Goal: Find contact information

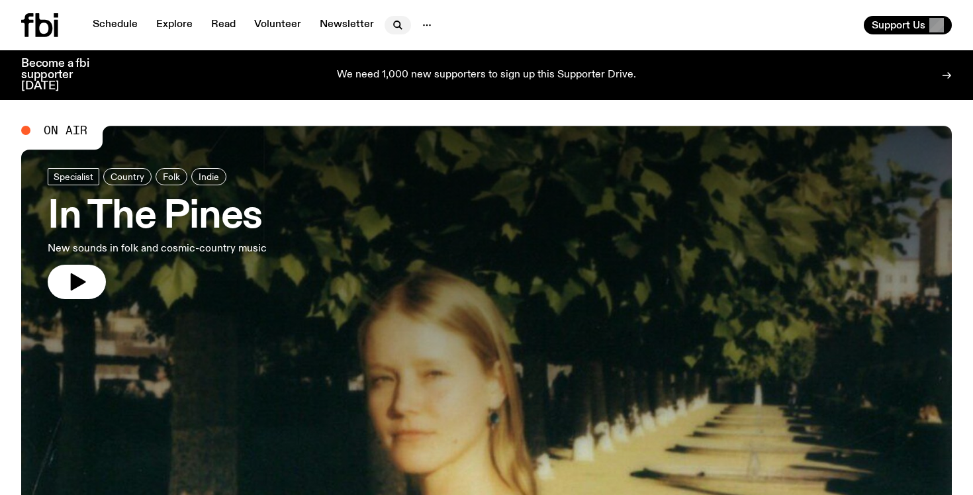
click at [395, 23] on icon "button" at bounding box center [398, 25] width 16 height 16
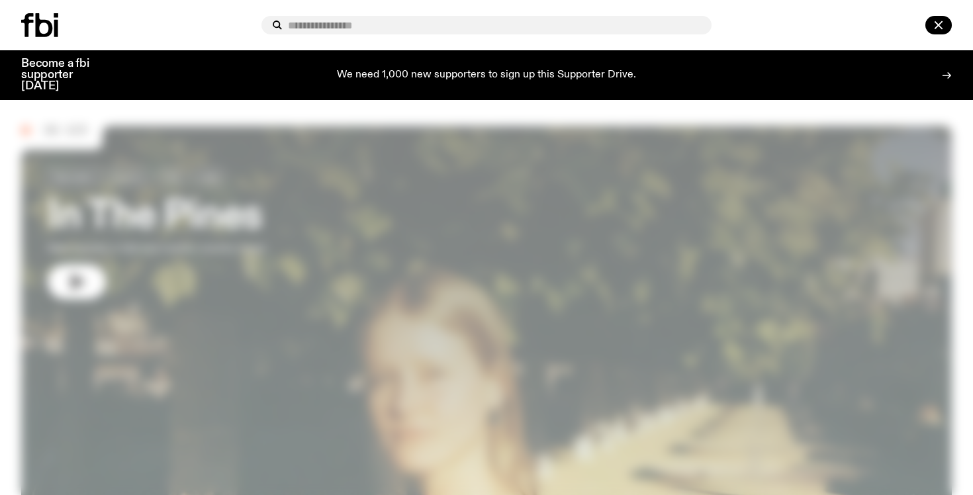
click at [500, 99] on div at bounding box center [486, 247] width 973 height 495
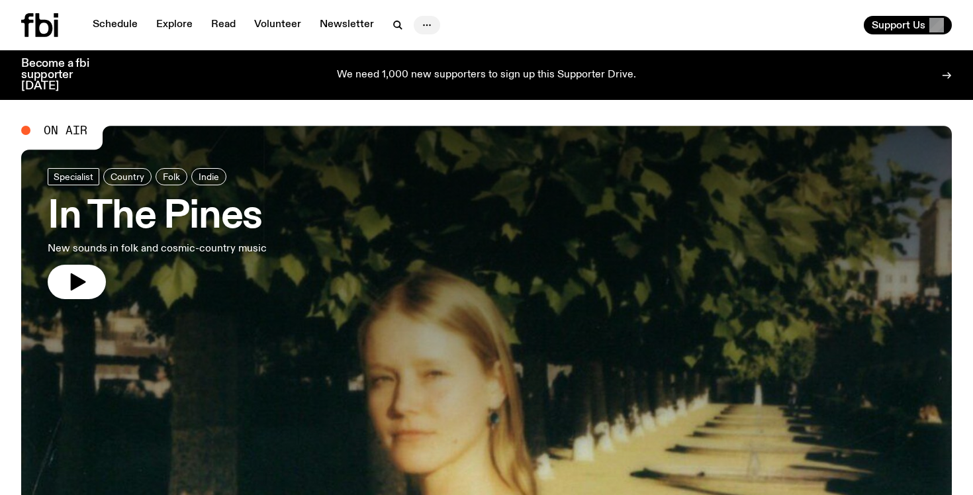
click at [419, 28] on icon "button" at bounding box center [427, 25] width 16 height 16
click at [422, 81] on link "Contact" at bounding box center [427, 75] width 66 height 19
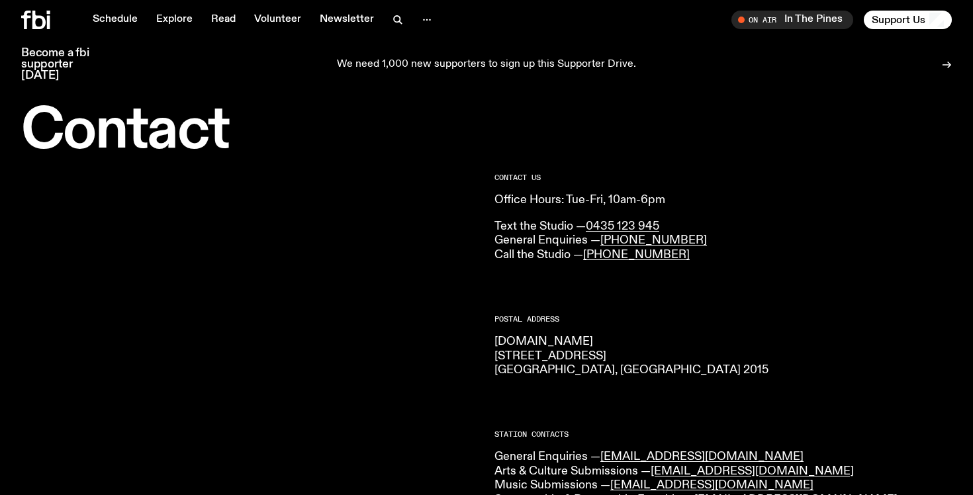
scroll to position [16, 0]
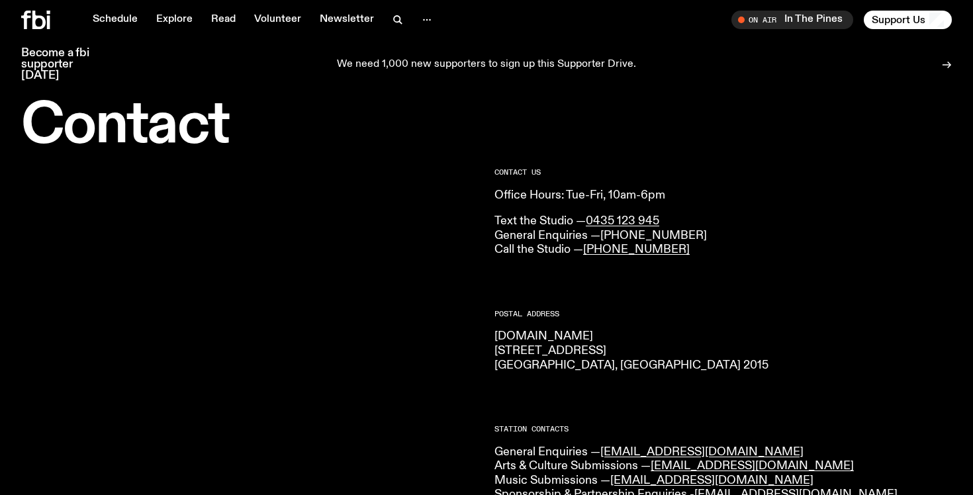
click at [674, 238] on link "[PHONE_NUMBER]" at bounding box center [653, 236] width 107 height 12
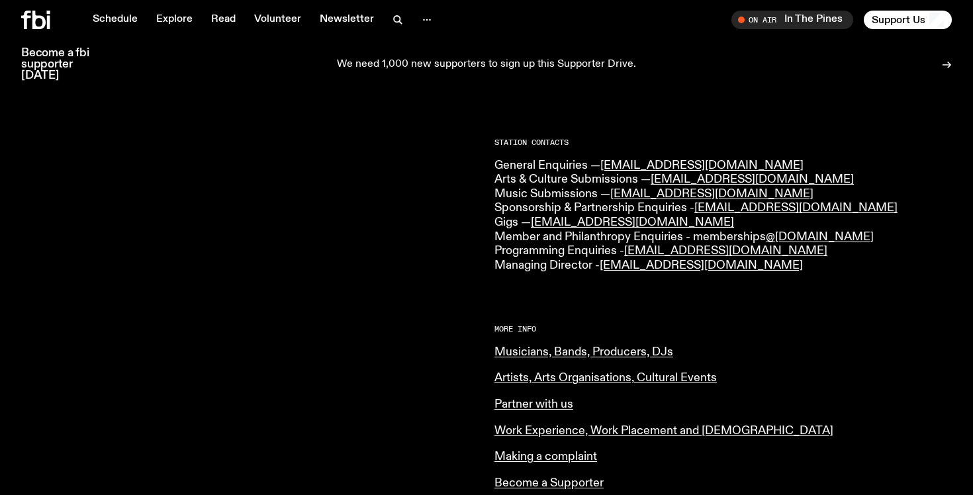
scroll to position [304, 0]
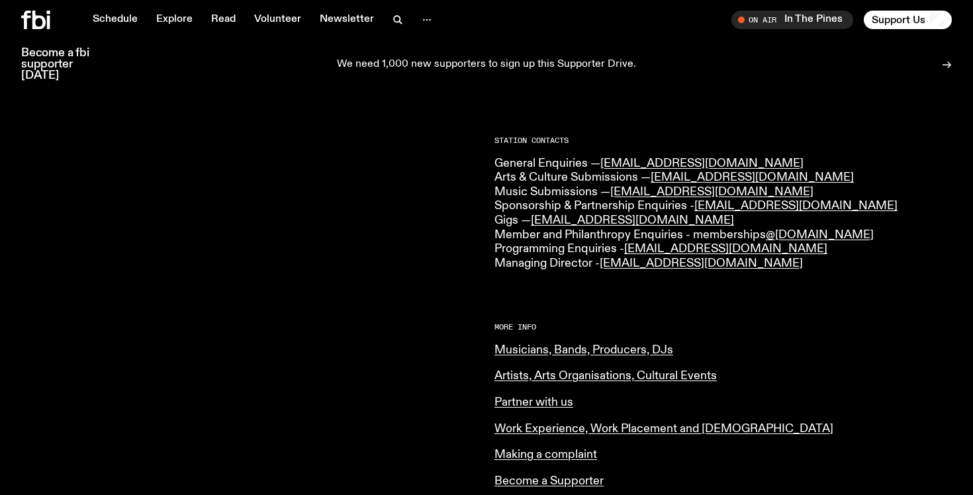
click at [534, 262] on p "General Enquiries — [EMAIL_ADDRESS][DOMAIN_NAME] Arts & Culture Submissions — […" at bounding box center [722, 214] width 457 height 115
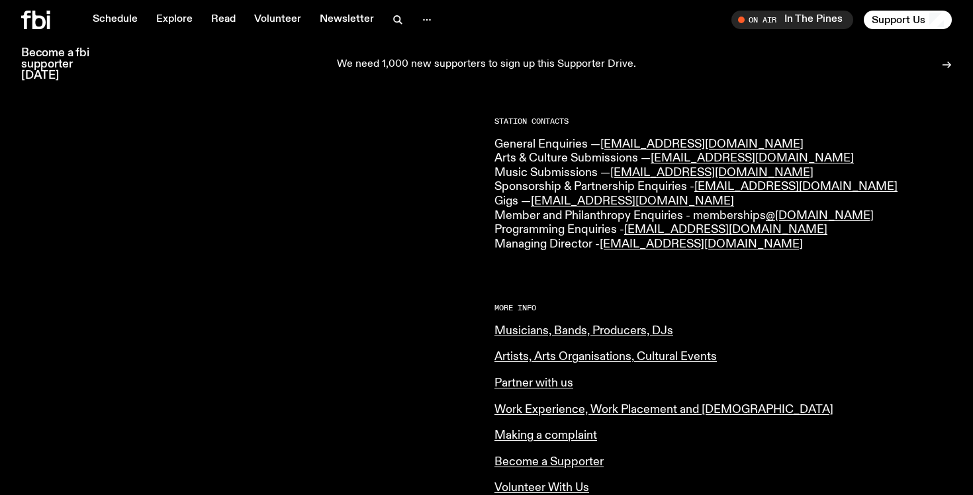
scroll to position [329, 0]
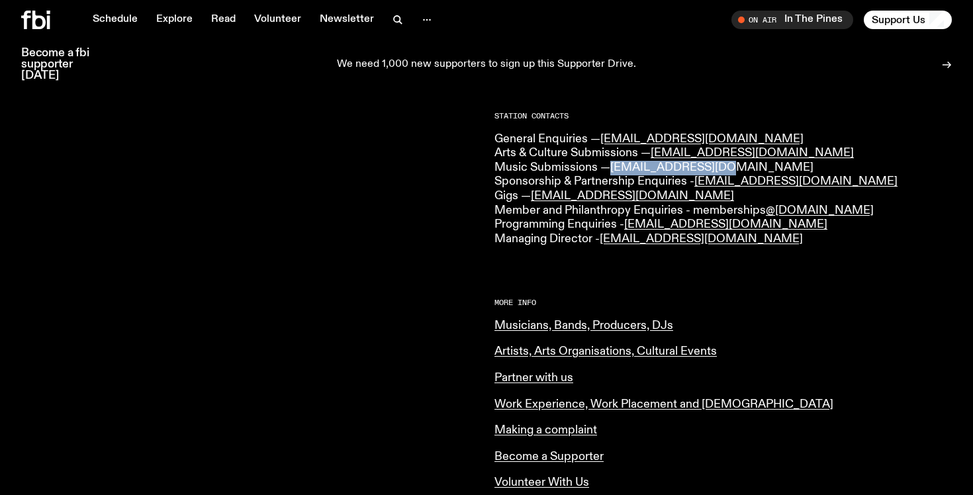
copy link "[EMAIL_ADDRESS][DOMAIN_NAME]"
click at [491, 144] on div "CONTACT US Office Hours: Tue-Fri, 10am-6pm Text the Studio — 0435 123 945 Gener…" at bounding box center [486, 262] width 973 height 845
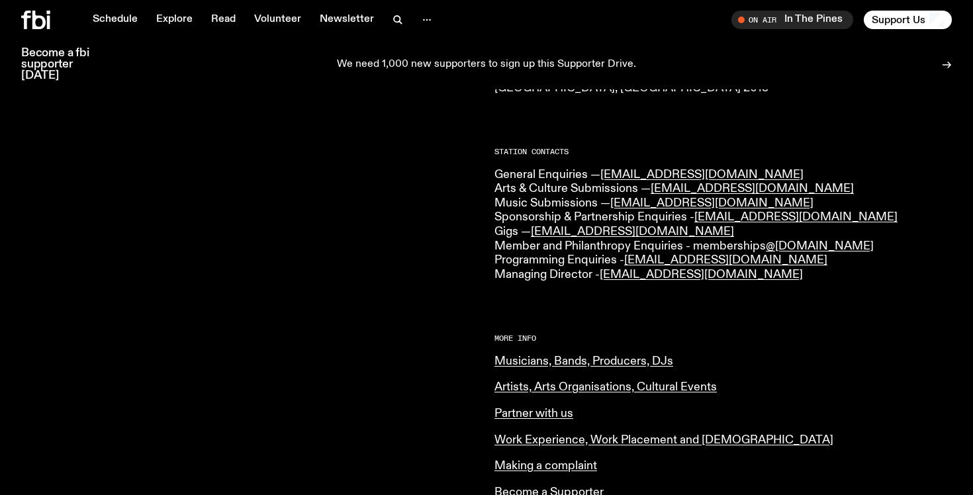
scroll to position [0, 0]
